Goal: Task Accomplishment & Management: Use online tool/utility

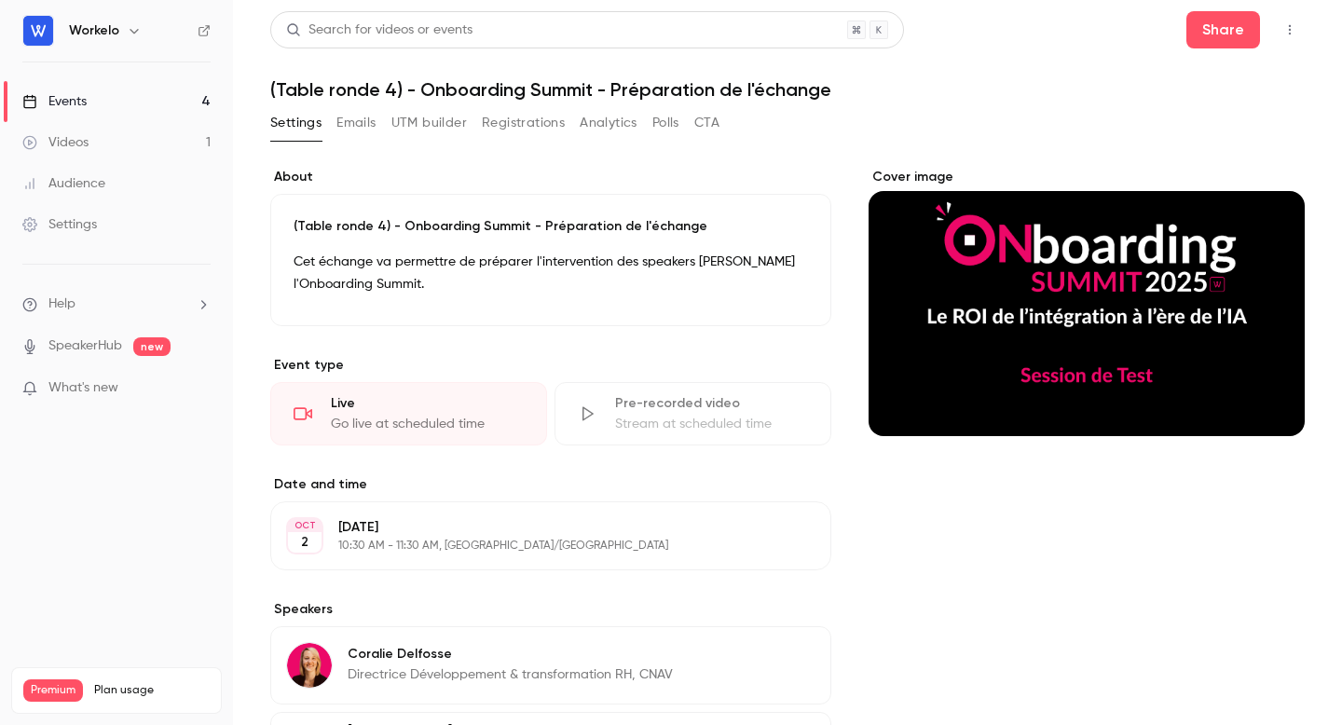
click at [86, 150] on div "Videos" at bounding box center [55, 142] width 66 height 19
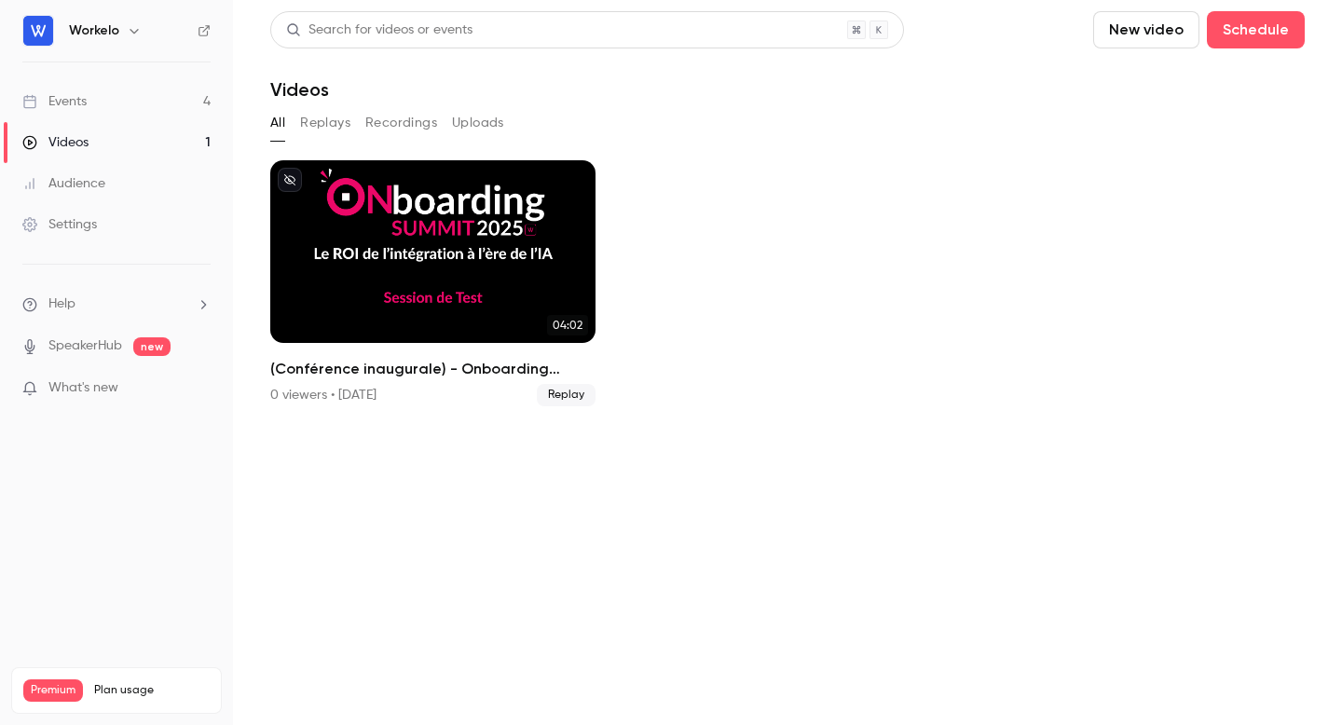
click at [84, 92] on div "Events" at bounding box center [54, 101] width 64 height 19
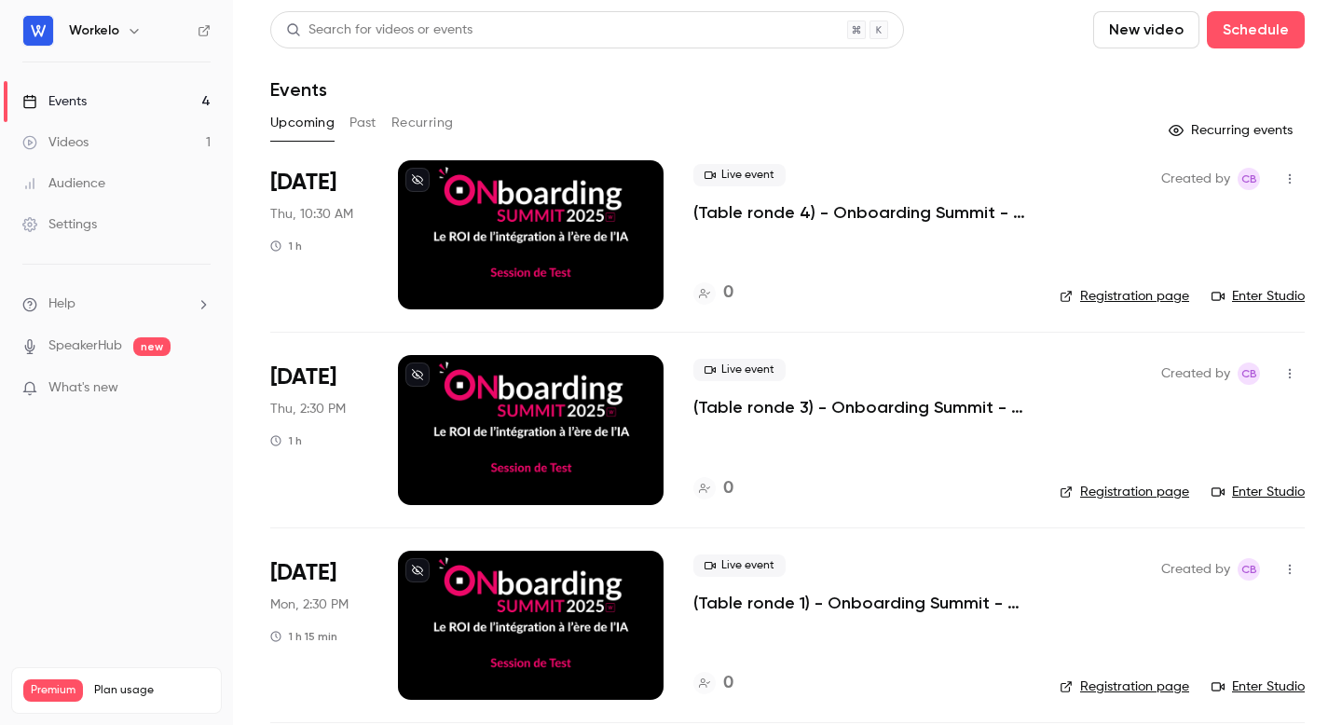
click at [1159, 37] on button "New video" at bounding box center [1146, 29] width 106 height 37
click at [1005, 78] on div at bounding box center [671, 362] width 1342 height 725
click at [1272, 38] on button "Schedule" at bounding box center [1256, 29] width 98 height 37
click at [1202, 85] on div "One time event" at bounding box center [1218, 81] width 142 height 19
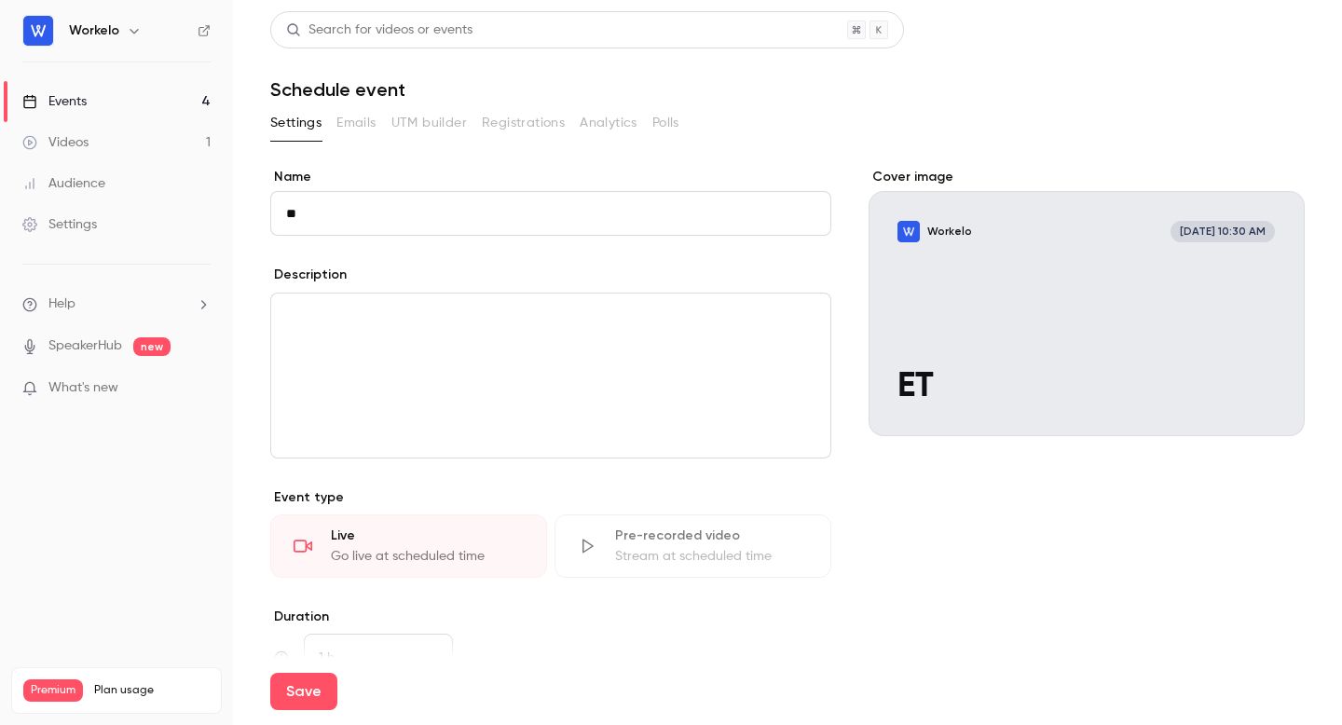
type input "*"
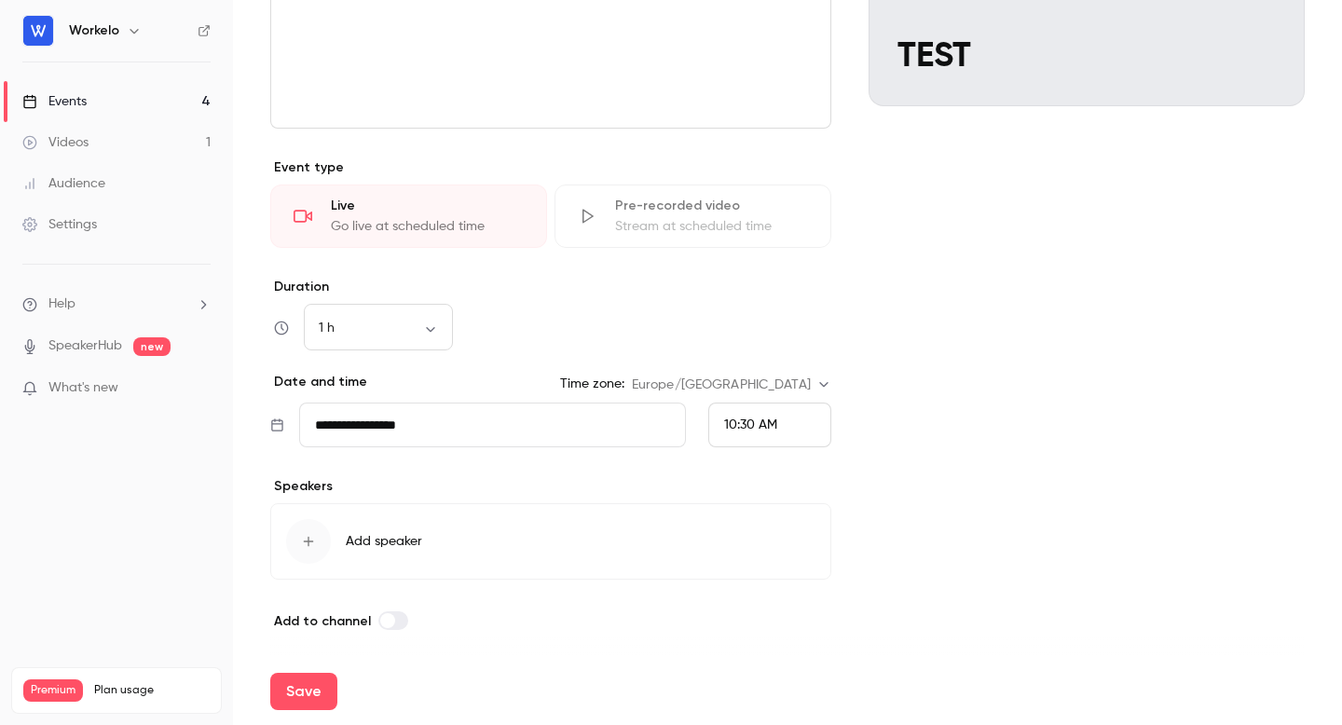
scroll to position [334, 0]
type input "****"
click at [795, 419] on div "10:30 AM" at bounding box center [769, 421] width 123 height 45
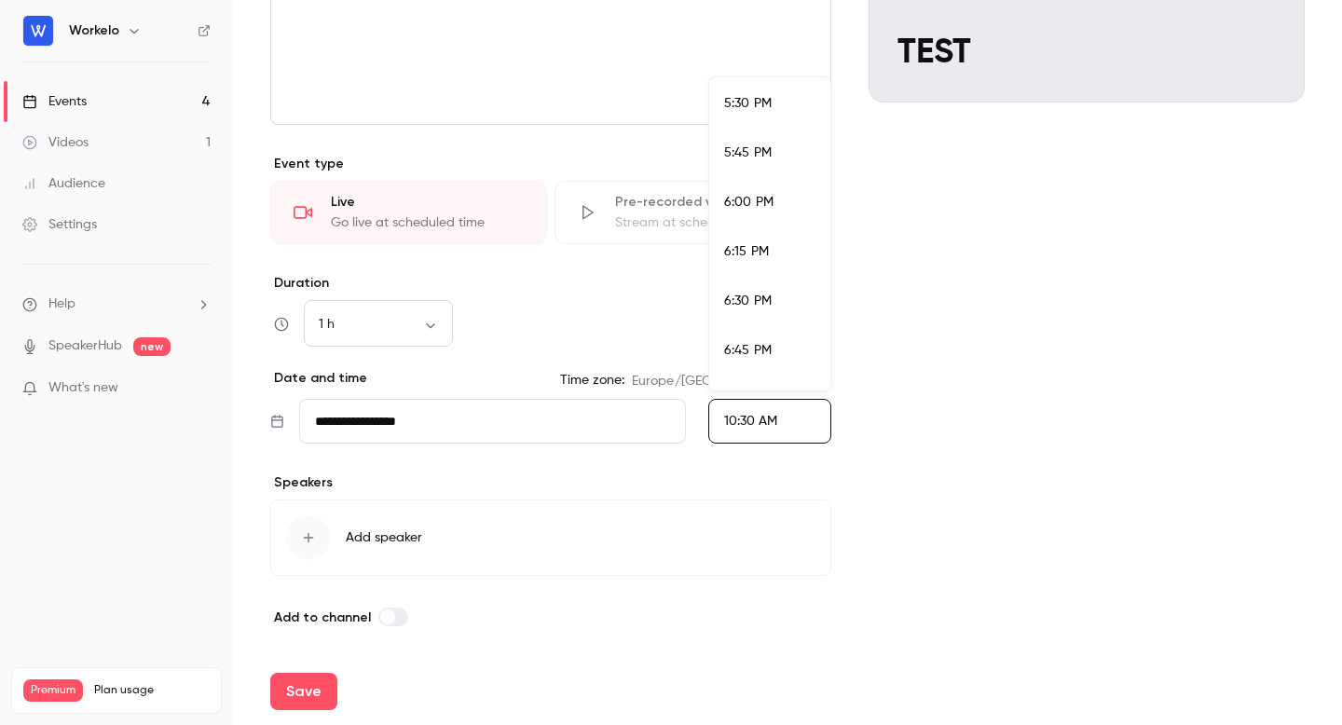
scroll to position [3456, 0]
click at [755, 366] on span "4:00 PM" at bounding box center [748, 362] width 49 height 13
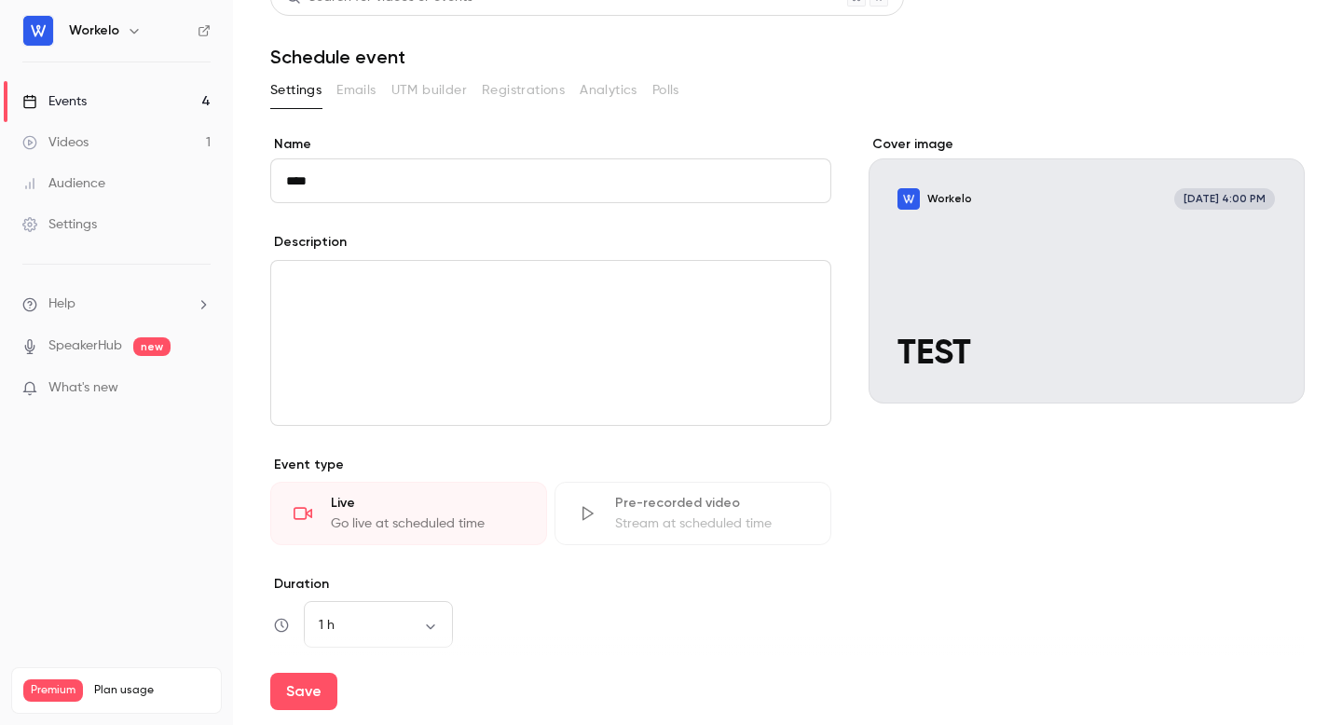
scroll to position [0, 0]
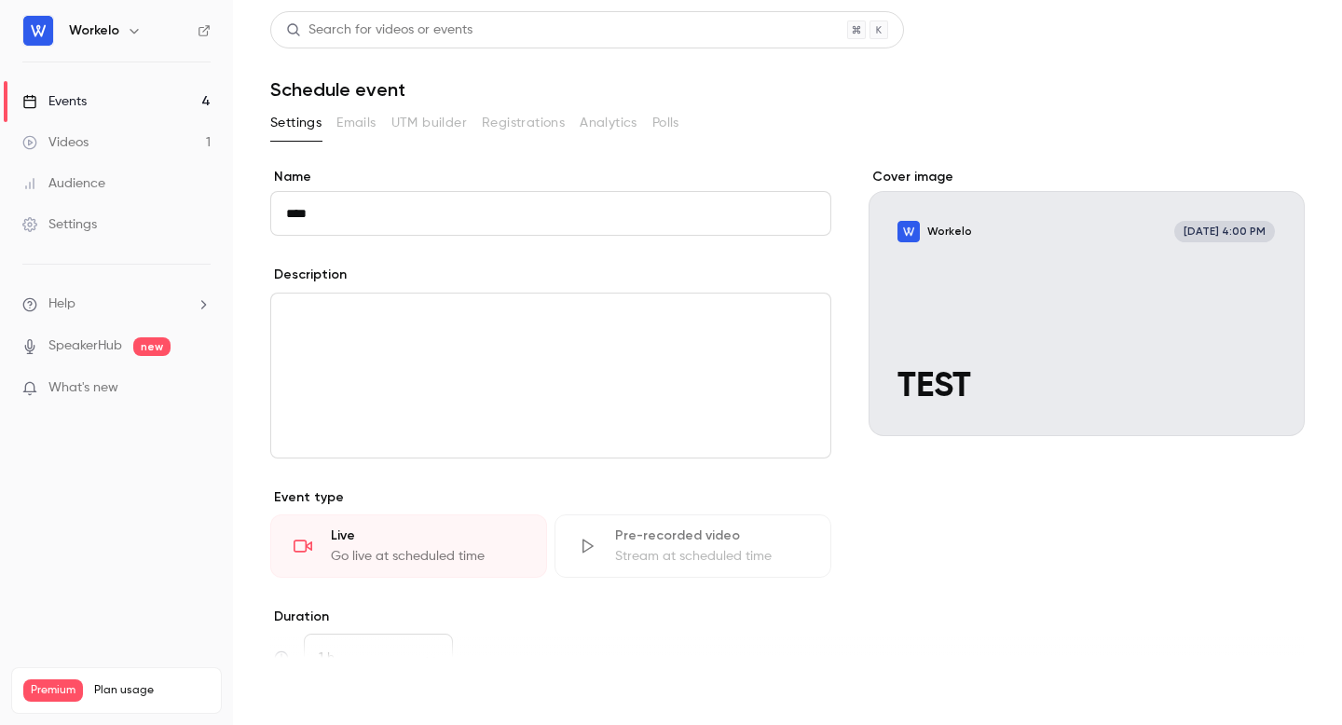
click at [296, 699] on button "Save" at bounding box center [303, 691] width 67 height 37
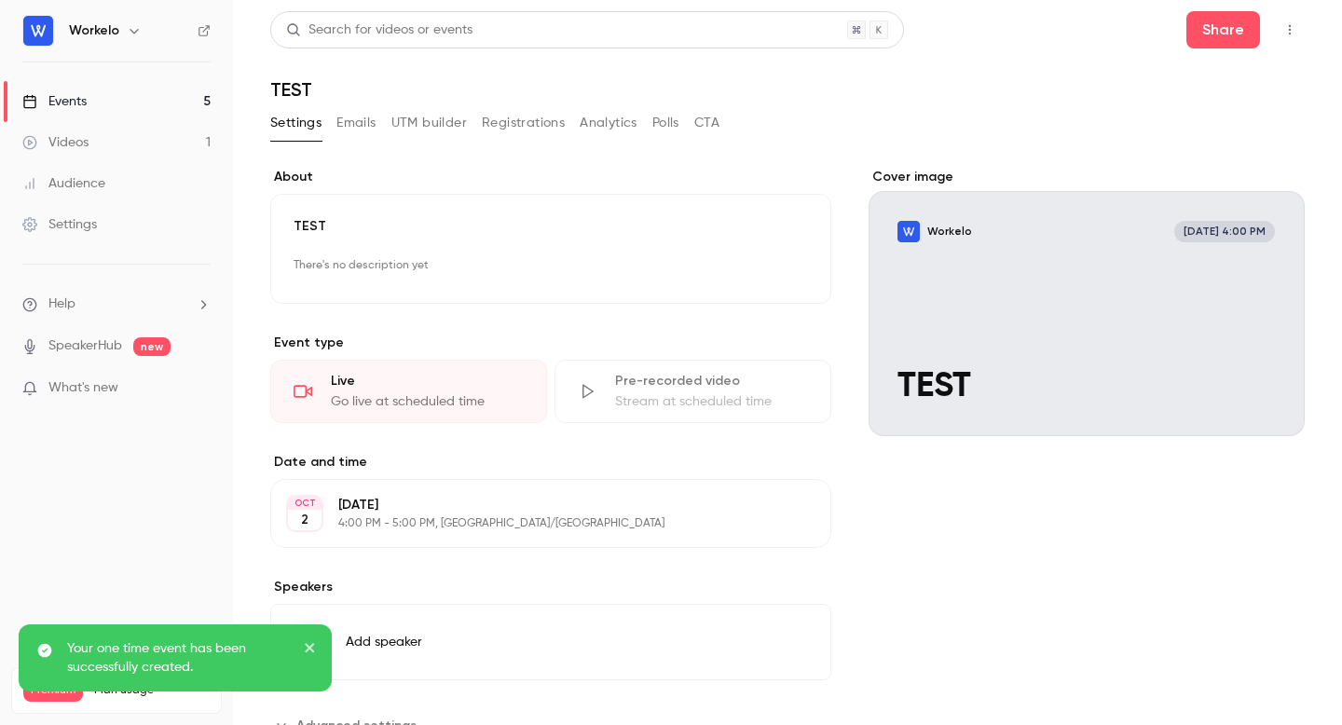
click at [312, 647] on icon "close" at bounding box center [310, 647] width 13 height 15
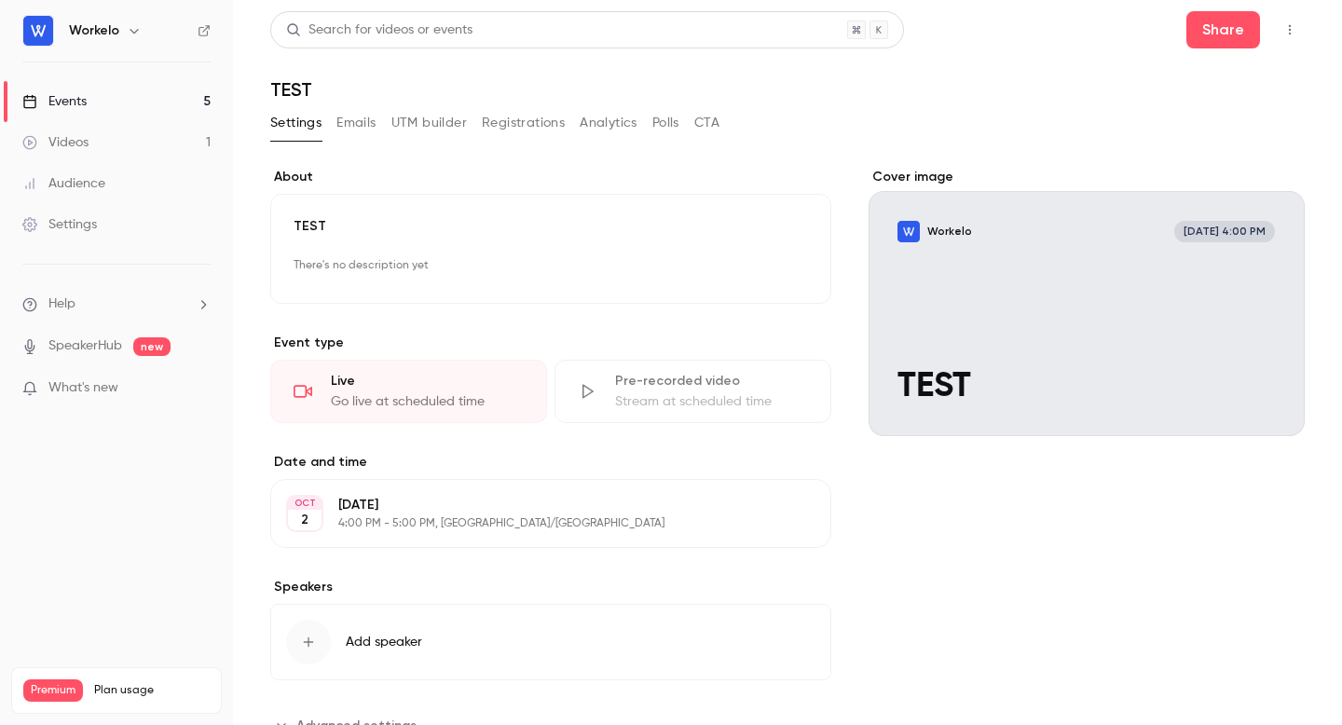
click at [158, 118] on link "Events 5" at bounding box center [116, 101] width 233 height 41
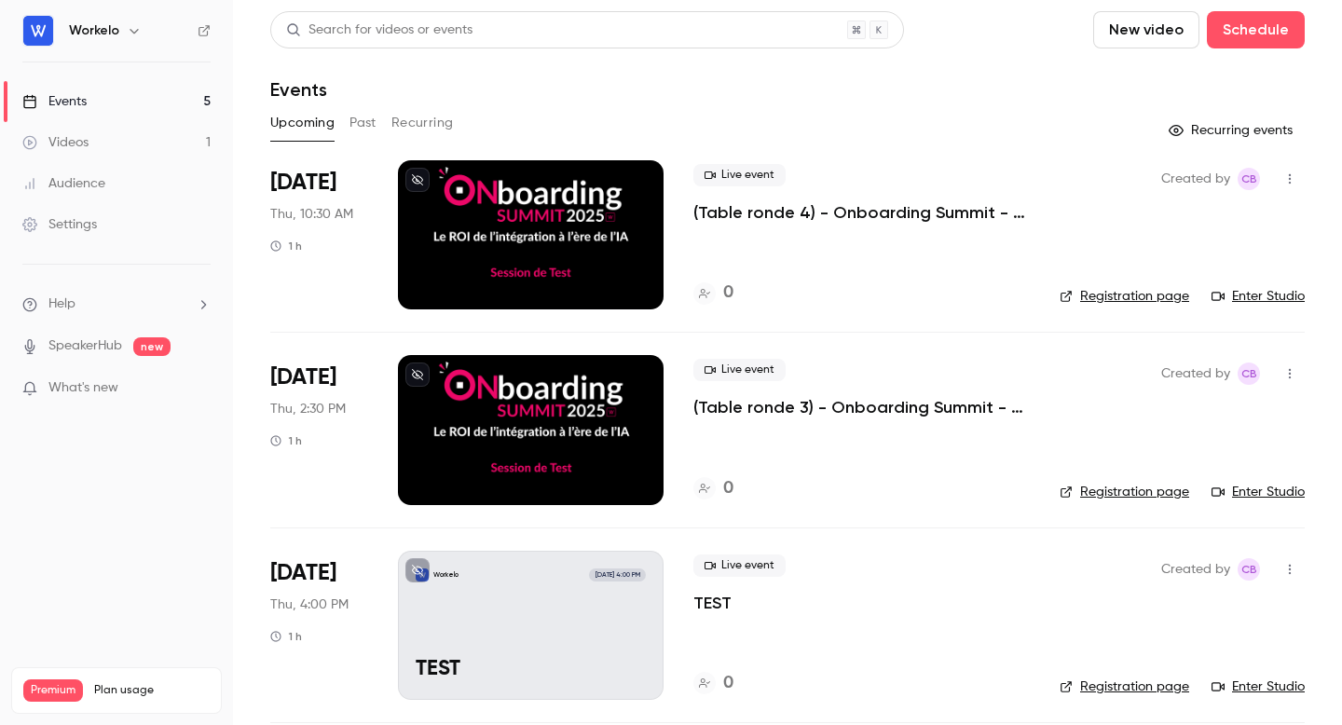
click at [107, 152] on link "Videos 1" at bounding box center [116, 142] width 233 height 41
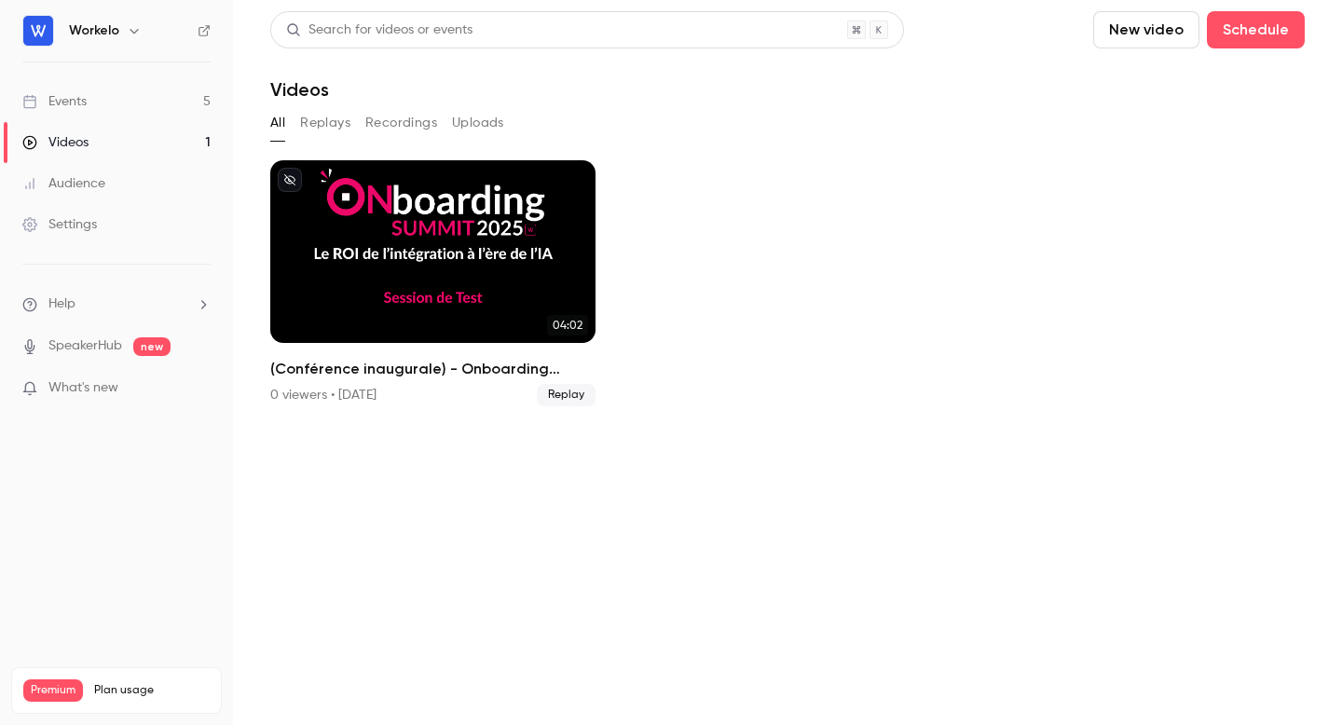
click at [66, 95] on div "Events" at bounding box center [54, 101] width 64 height 19
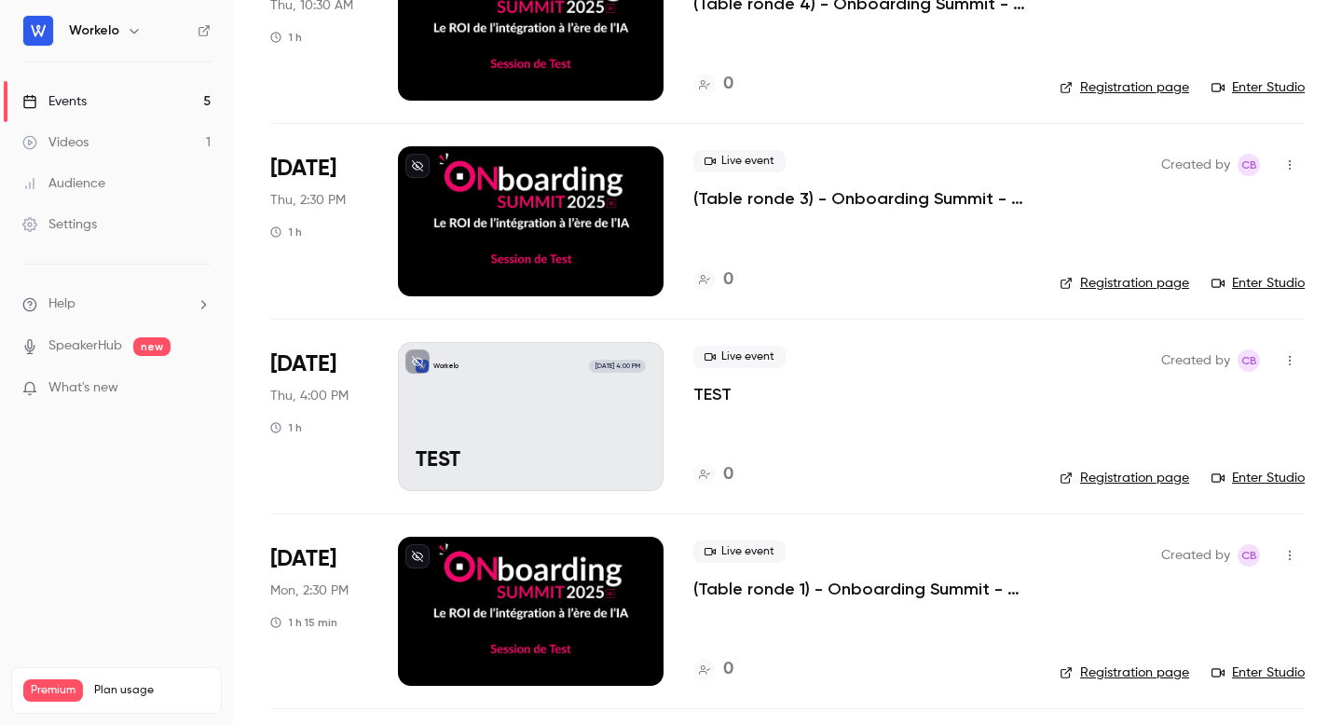
scroll to position [210, 0]
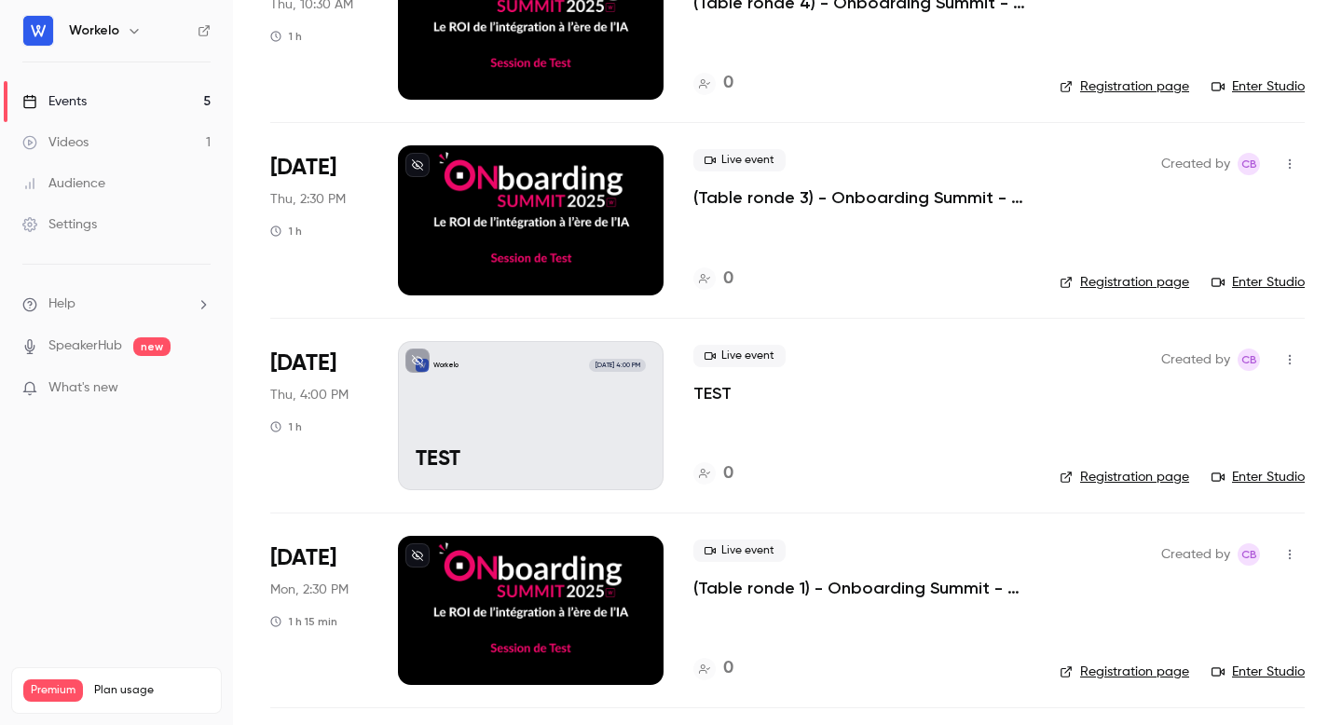
click at [1295, 356] on icon "button" at bounding box center [1289, 359] width 15 height 13
click at [951, 422] on div at bounding box center [671, 362] width 1342 height 725
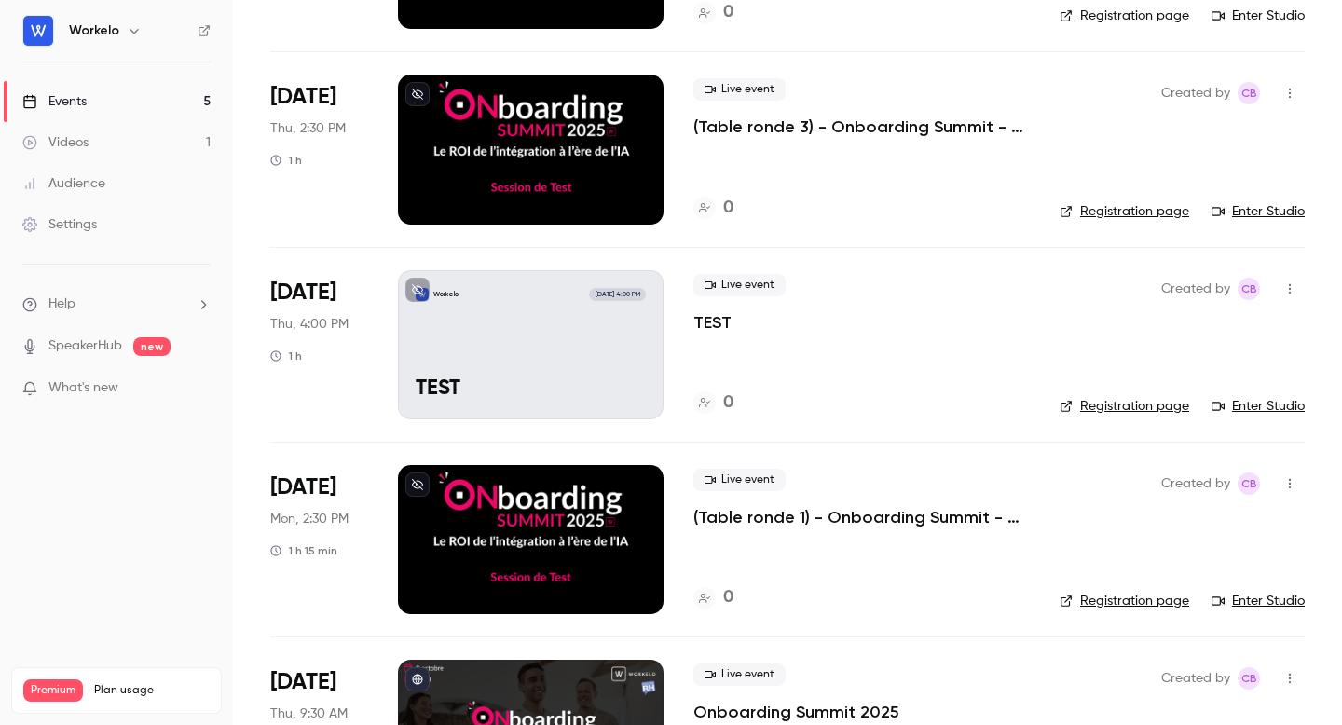
scroll to position [293, 0]
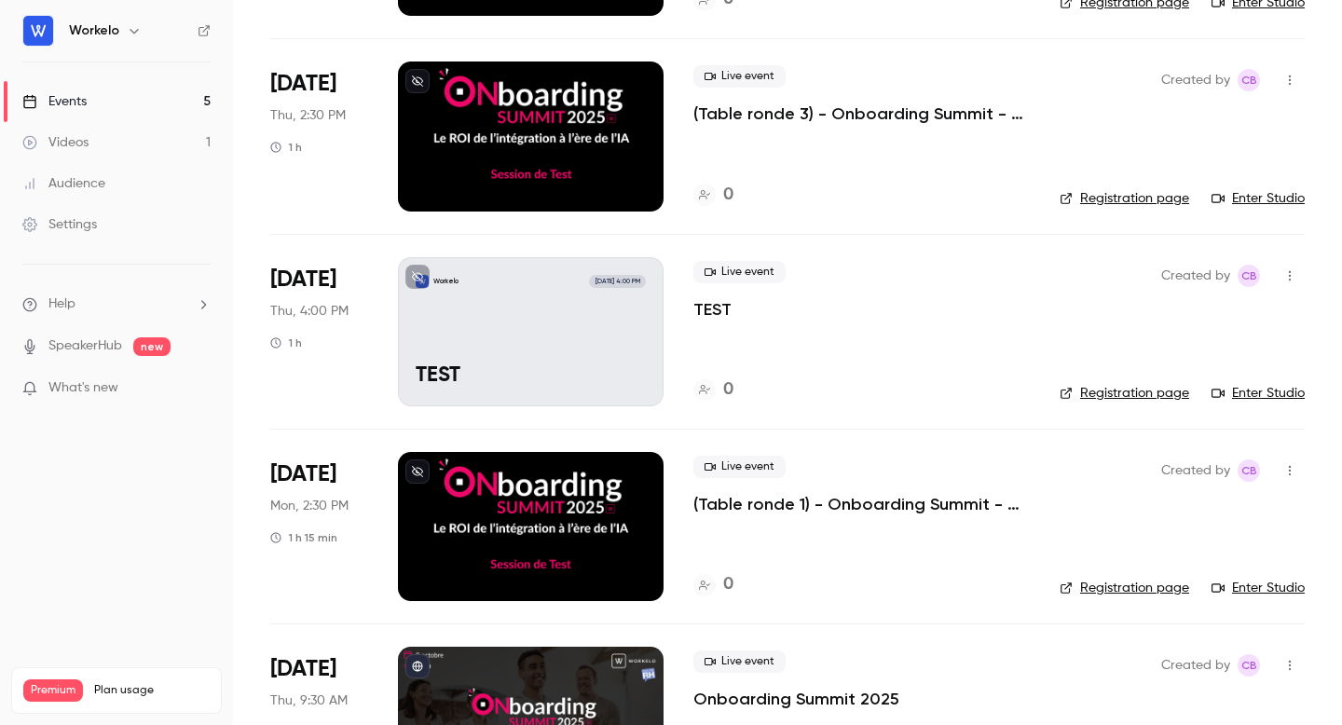
click at [1294, 281] on icon "button" at bounding box center [1289, 275] width 15 height 13
click at [858, 608] on div at bounding box center [671, 362] width 1342 height 725
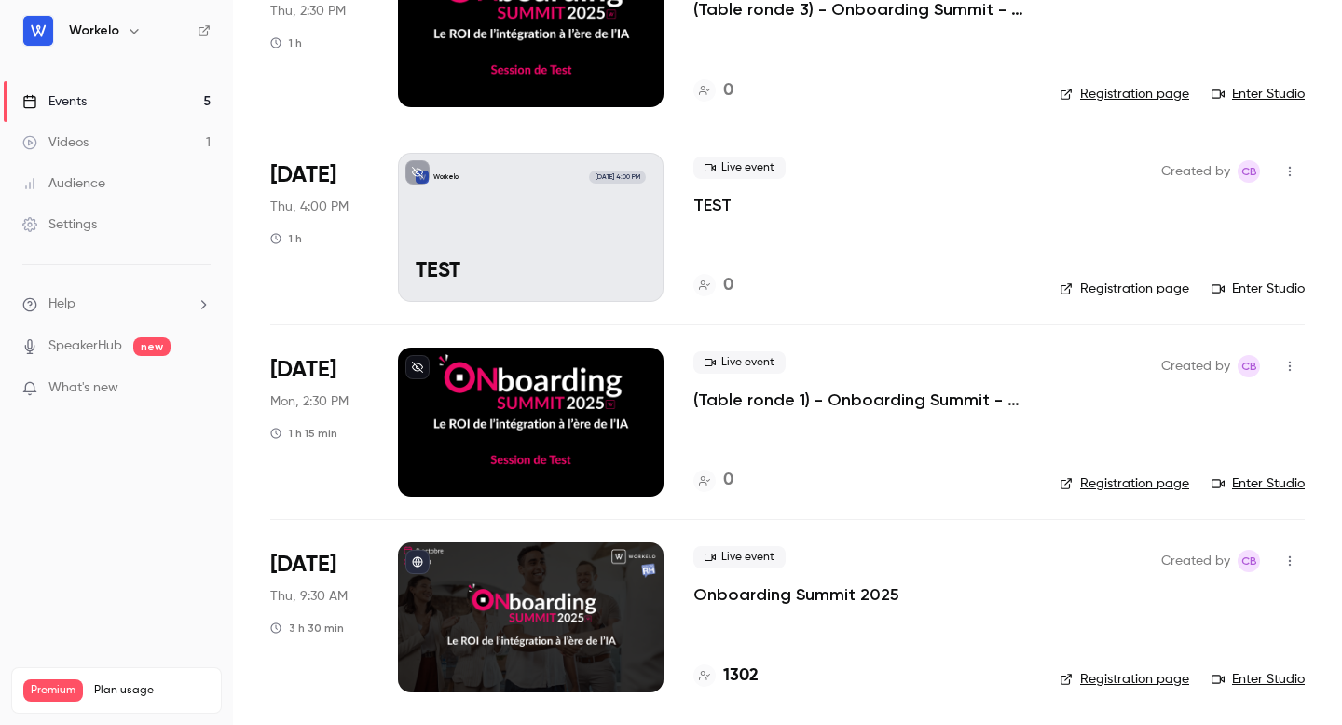
click at [1291, 552] on button "button" at bounding box center [1290, 561] width 30 height 30
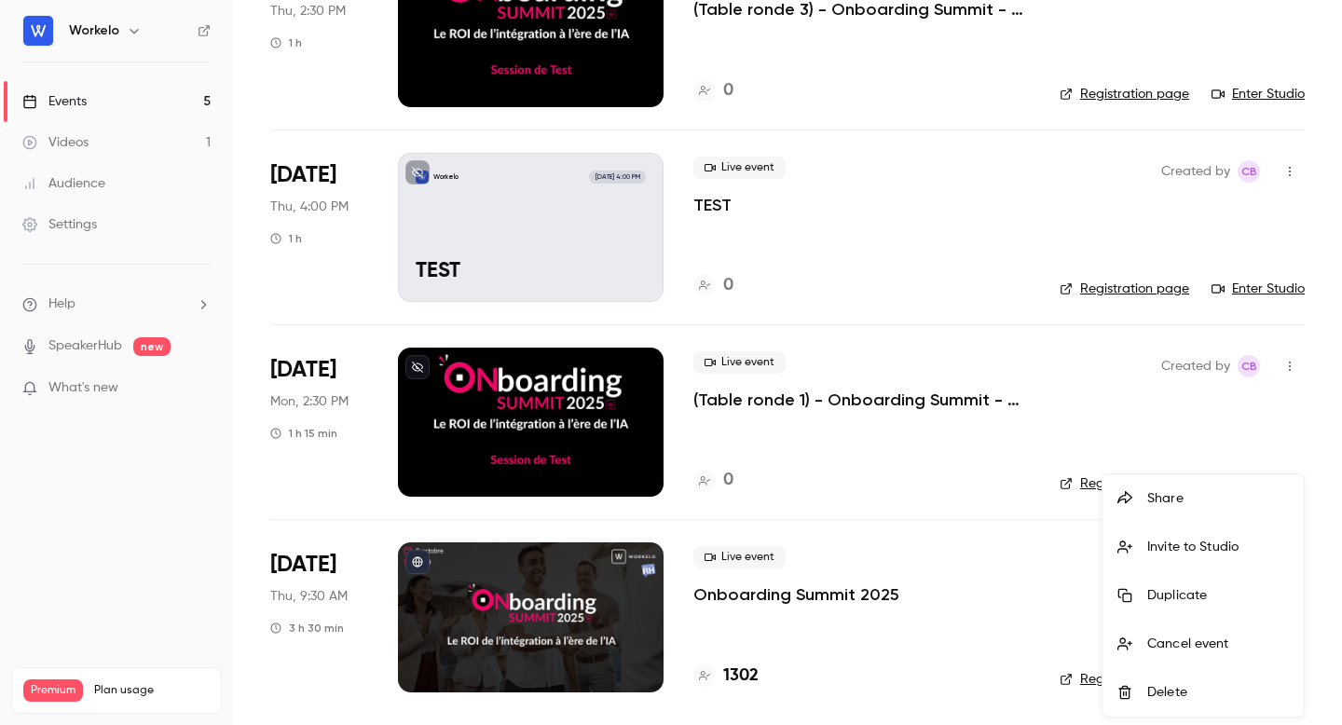
click at [1027, 358] on div at bounding box center [671, 362] width 1342 height 725
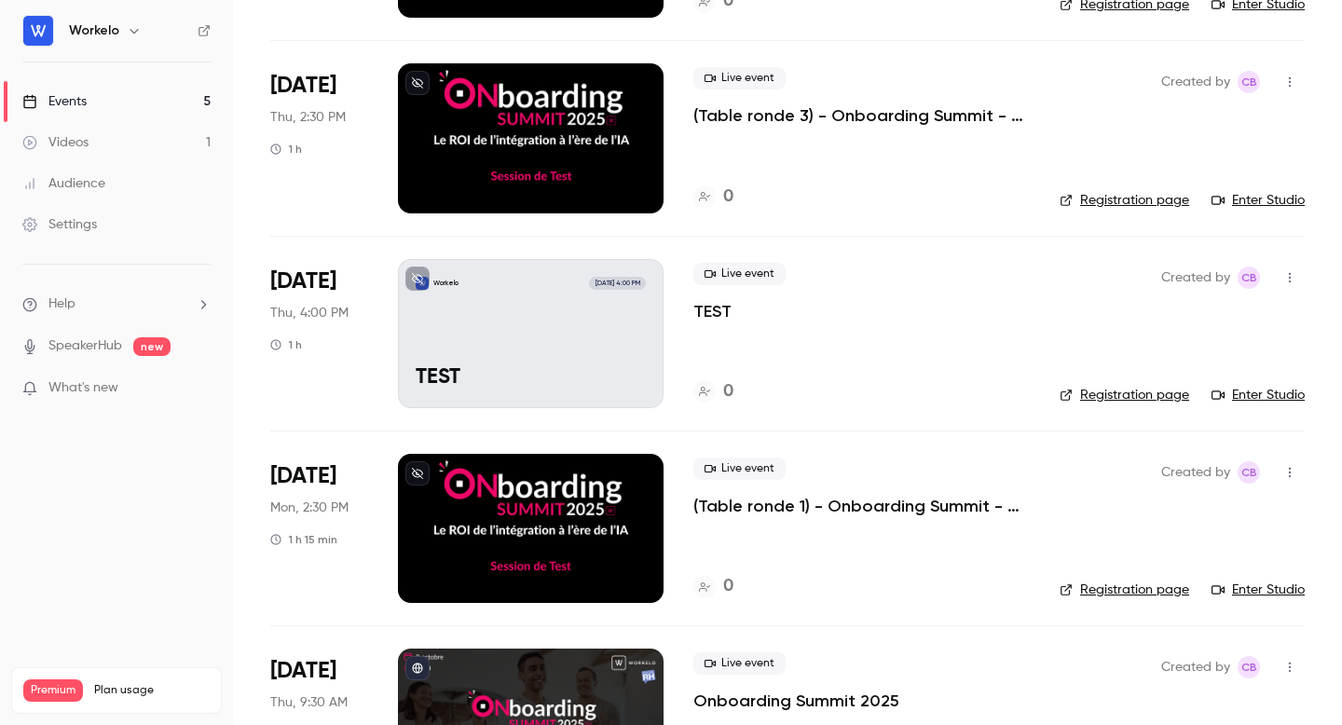
scroll to position [304, 0]
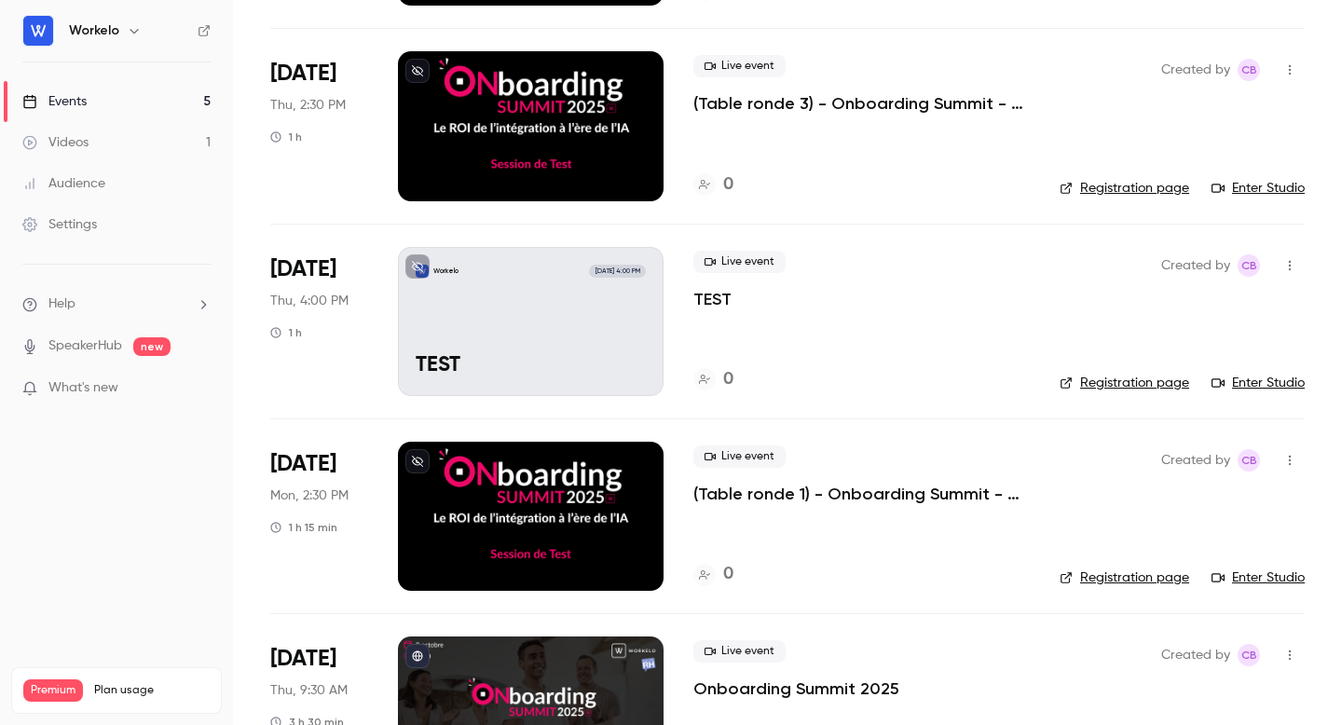
click at [739, 320] on div "Live event TEST 0" at bounding box center [861, 321] width 336 height 149
click at [581, 289] on div "Workelo [DATE] 4:00 PM TEST" at bounding box center [531, 321] width 266 height 149
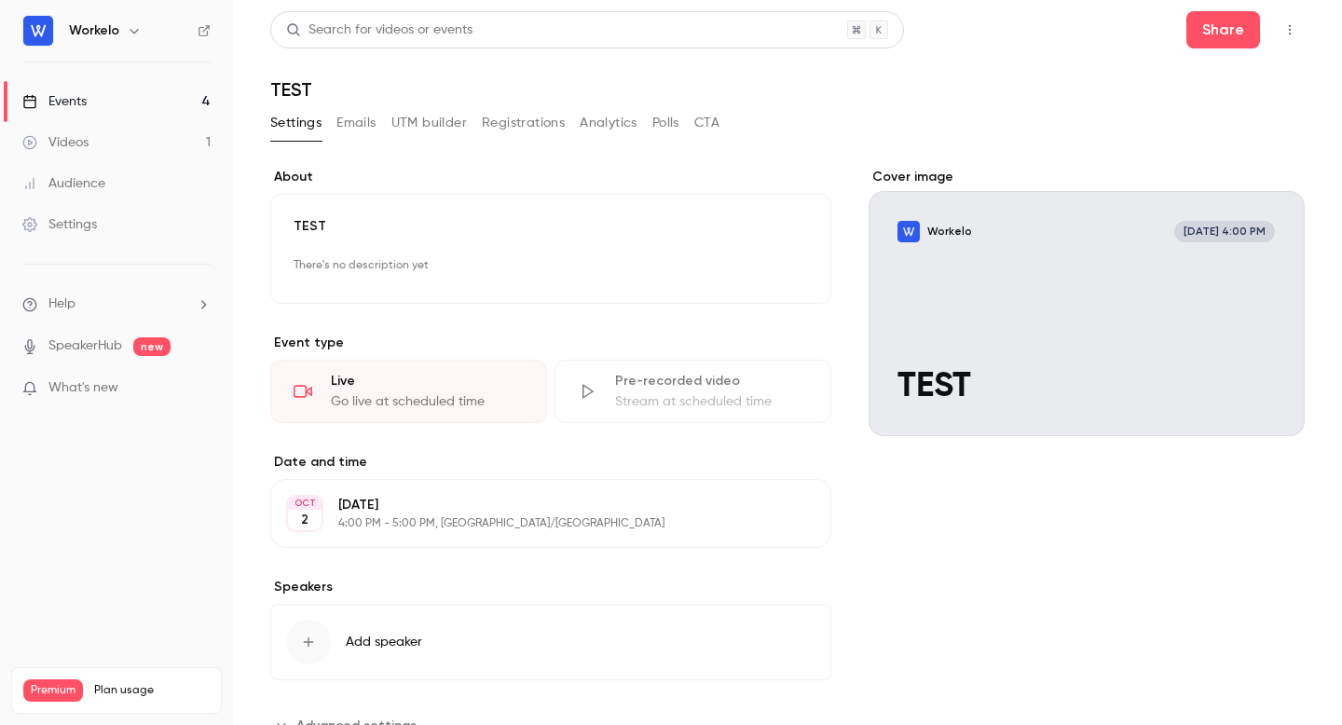
click at [1290, 22] on button "button" at bounding box center [1290, 30] width 30 height 30
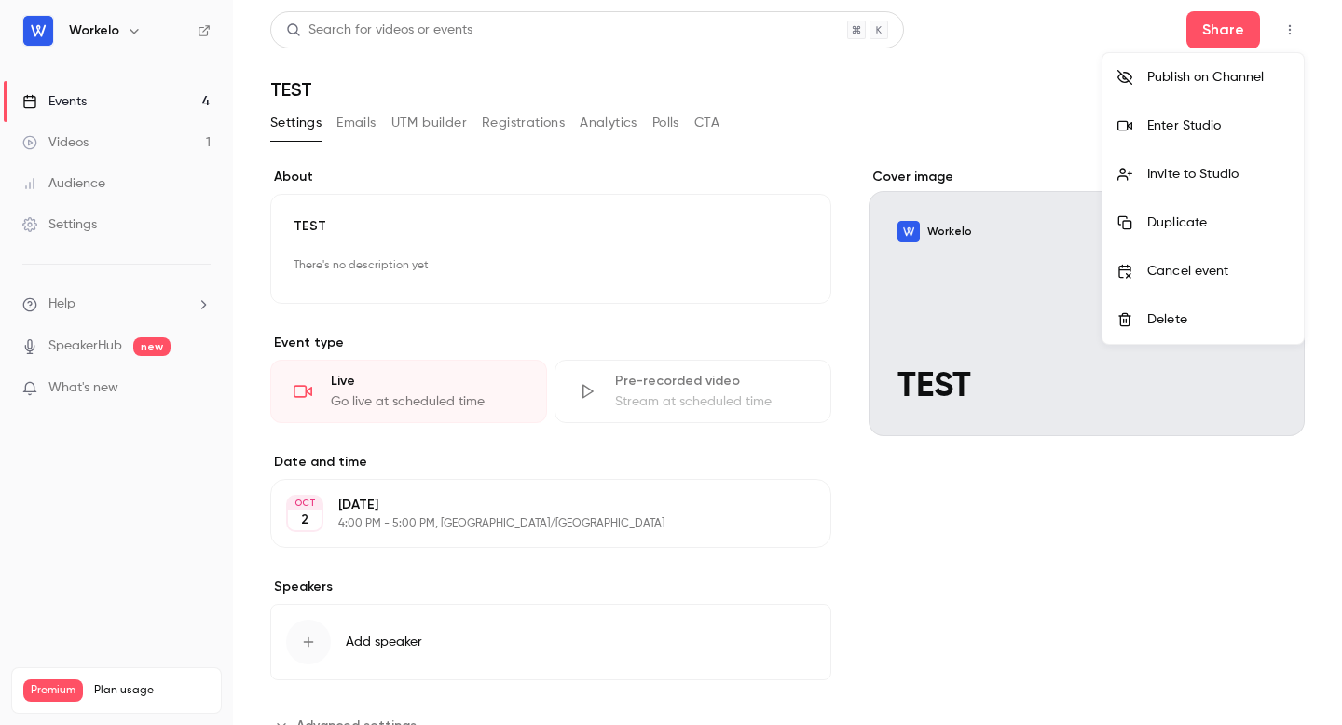
click at [1195, 130] on div "Enter Studio" at bounding box center [1218, 125] width 142 height 19
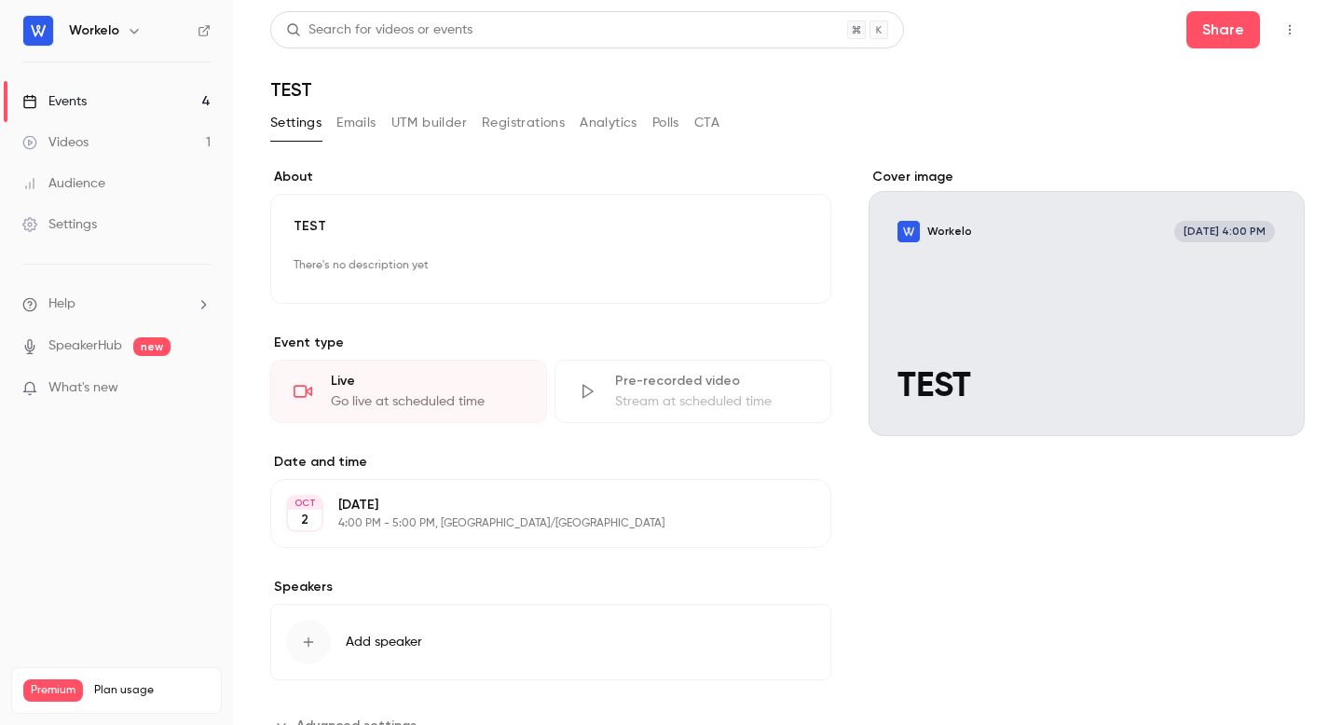
click at [134, 102] on link "Events 4" at bounding box center [116, 101] width 233 height 41
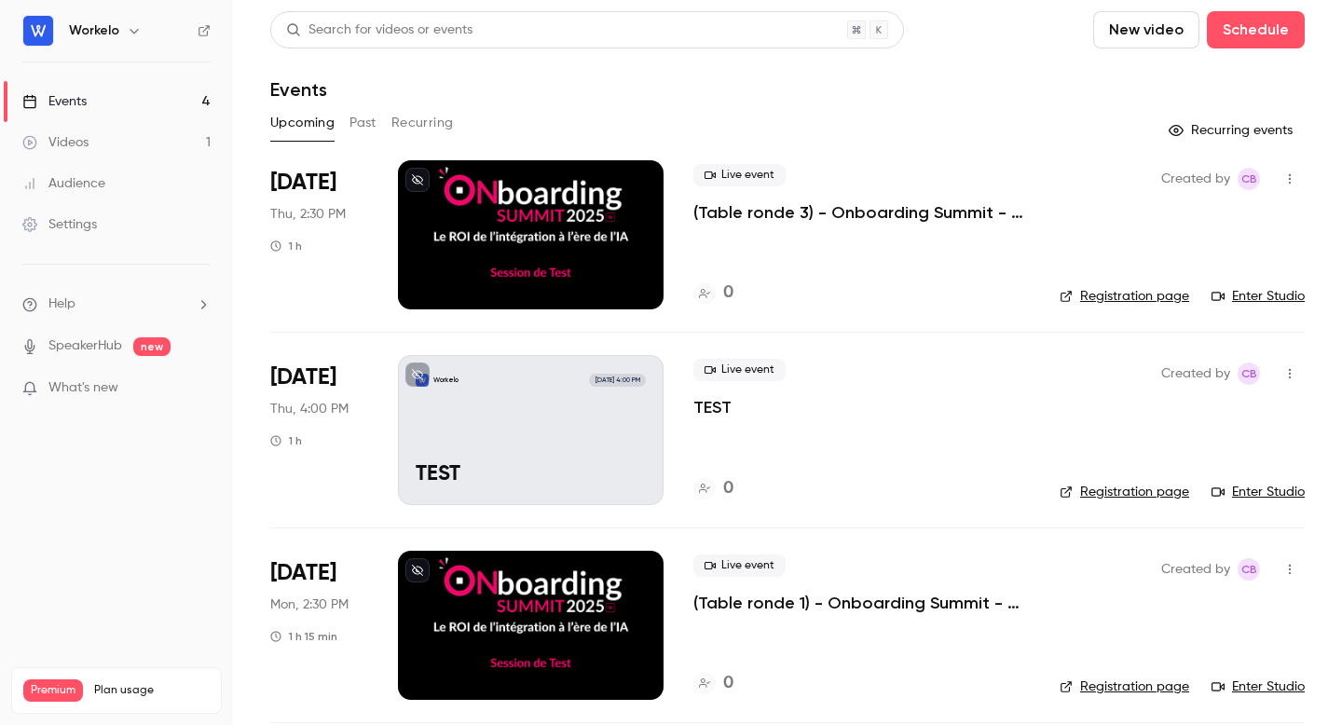
scroll to position [203, 0]
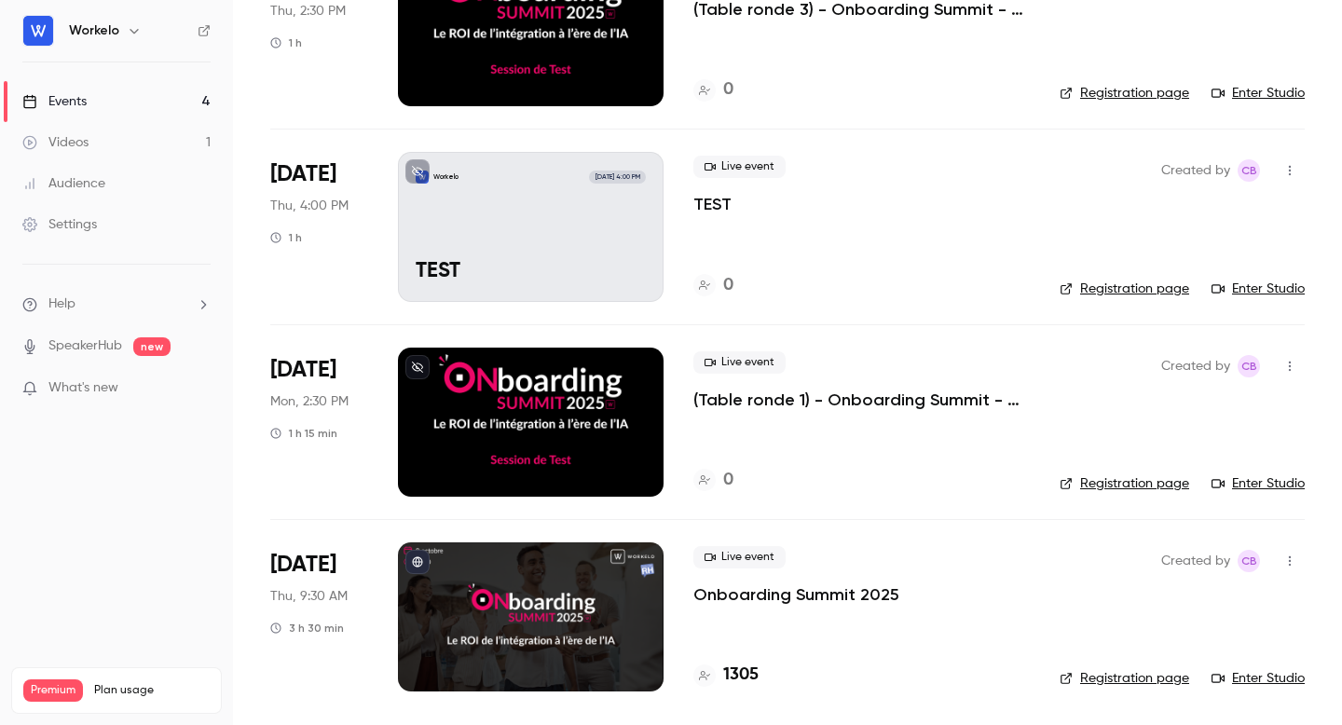
click at [560, 597] on div at bounding box center [531, 616] width 266 height 149
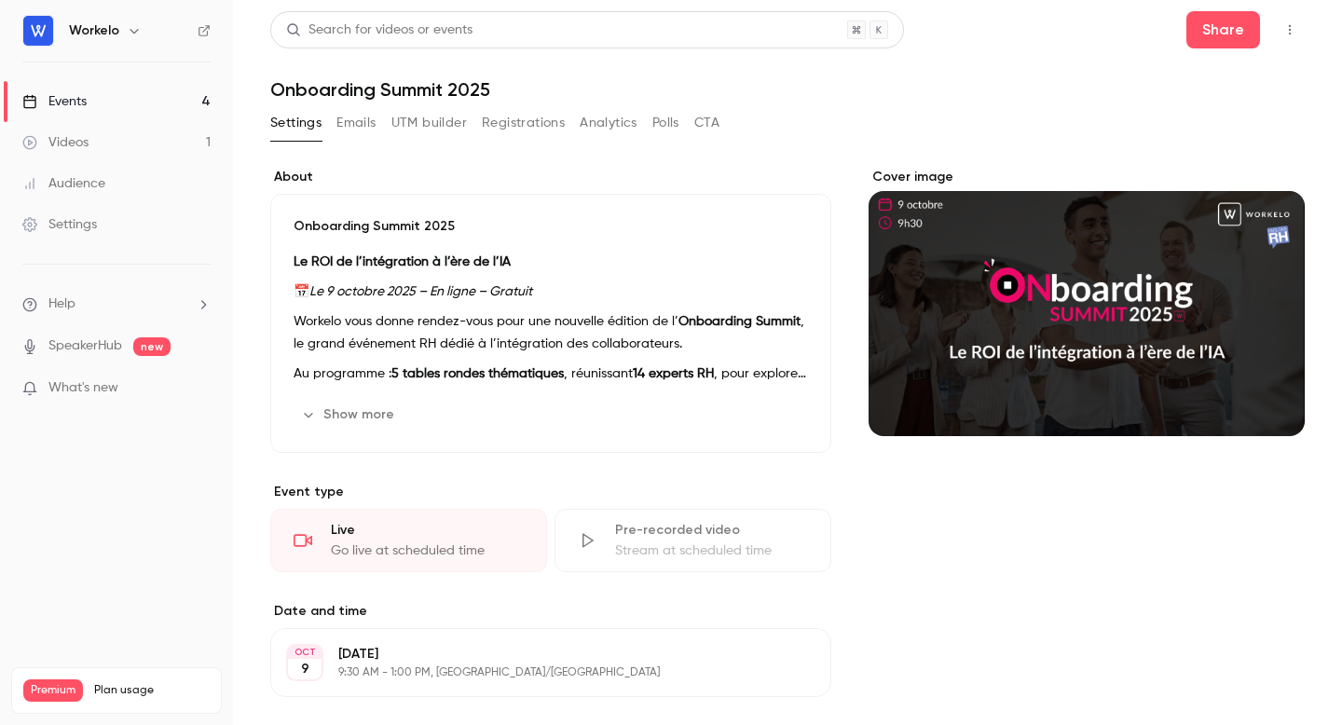
click at [1294, 32] on icon "button" at bounding box center [1289, 29] width 15 height 13
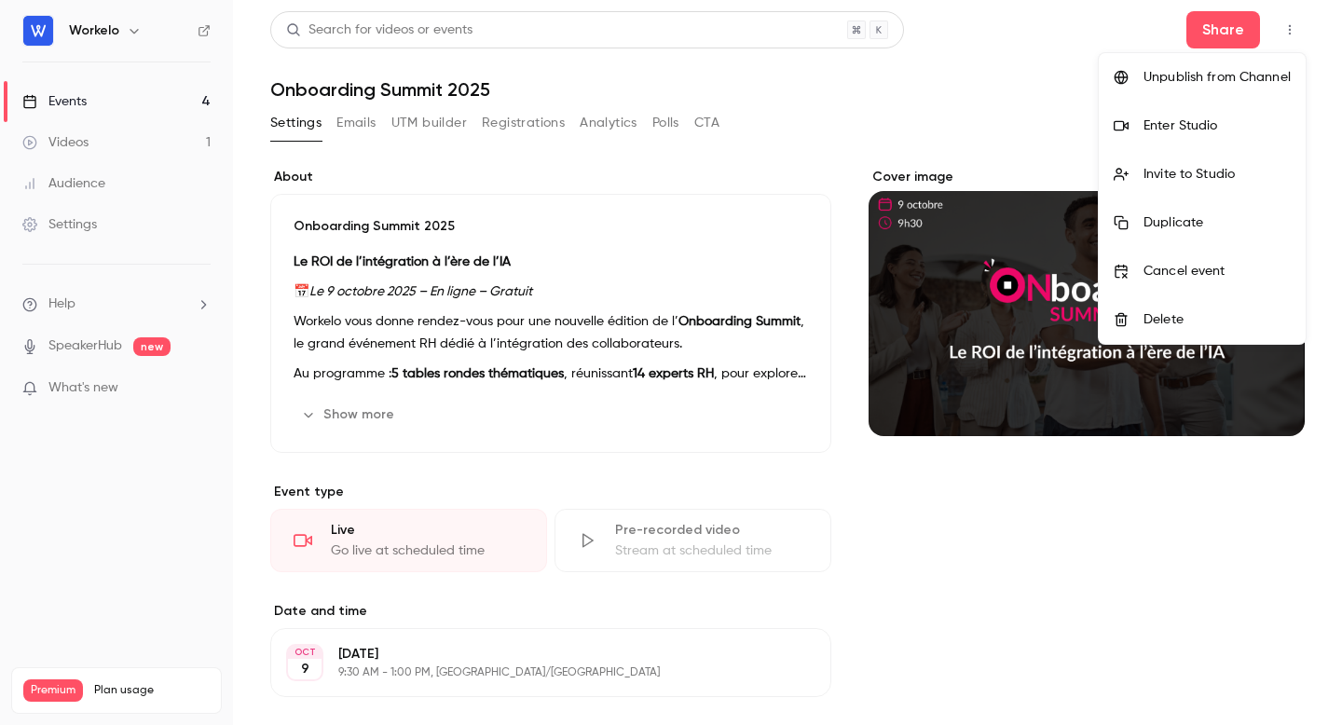
click at [1223, 139] on li "Enter Studio" at bounding box center [1201, 126] width 207 height 48
